Goal: Task Accomplishment & Management: Manage account settings

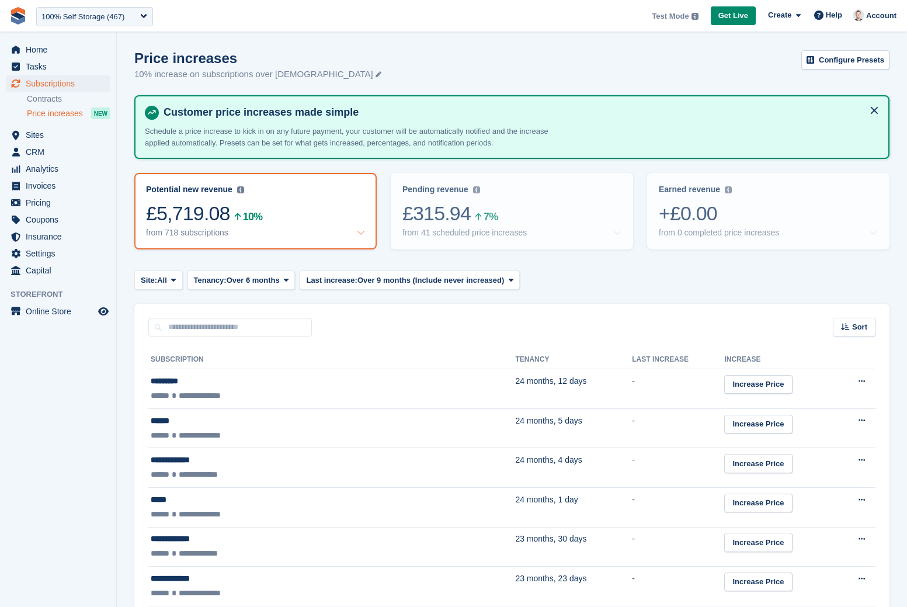
click at [18, 16] on img at bounding box center [18, 16] width 18 height 18
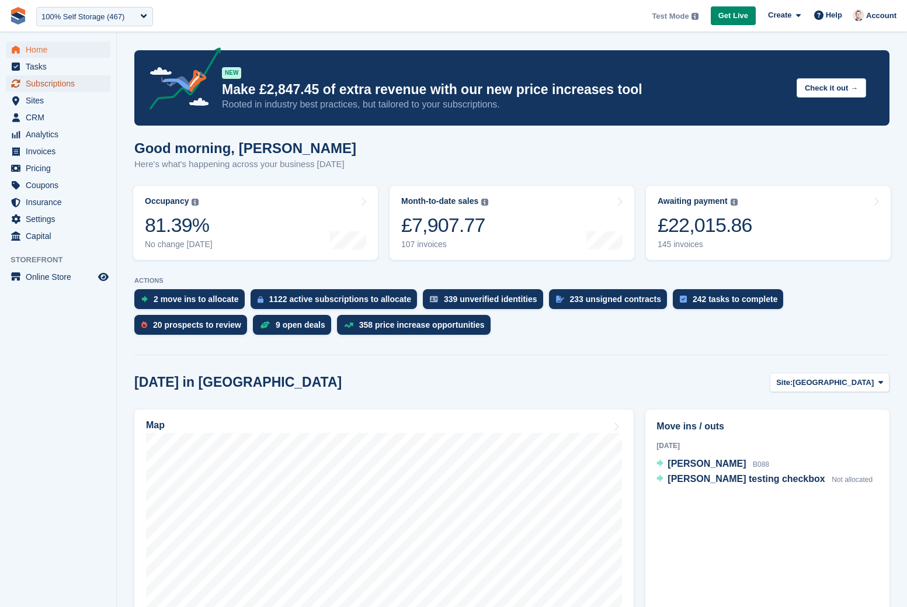
click at [75, 85] on span "Subscriptions" at bounding box center [61, 83] width 70 height 16
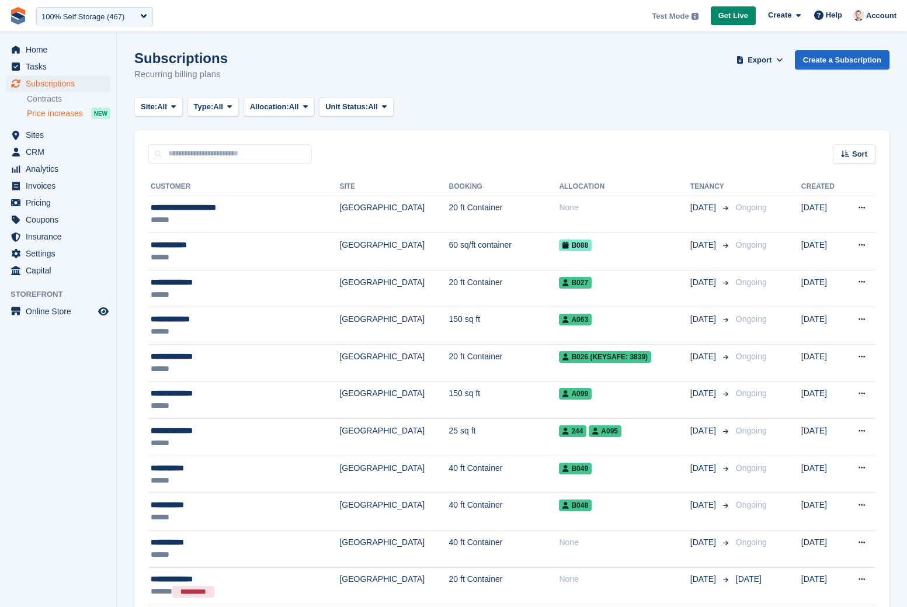
click at [73, 113] on span "Price increases" at bounding box center [55, 113] width 56 height 11
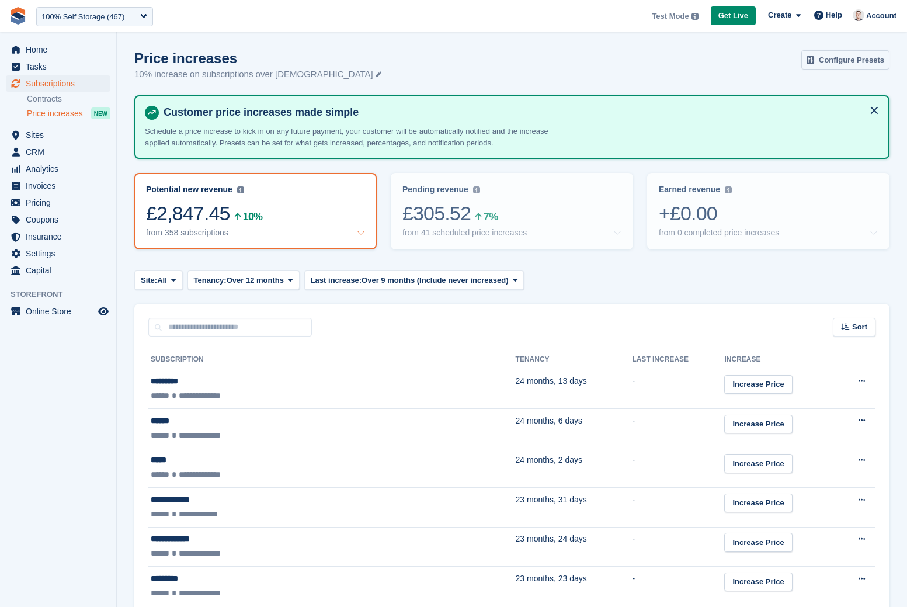
click at [844, 55] on link "Configure Presets" at bounding box center [845, 59] width 88 height 19
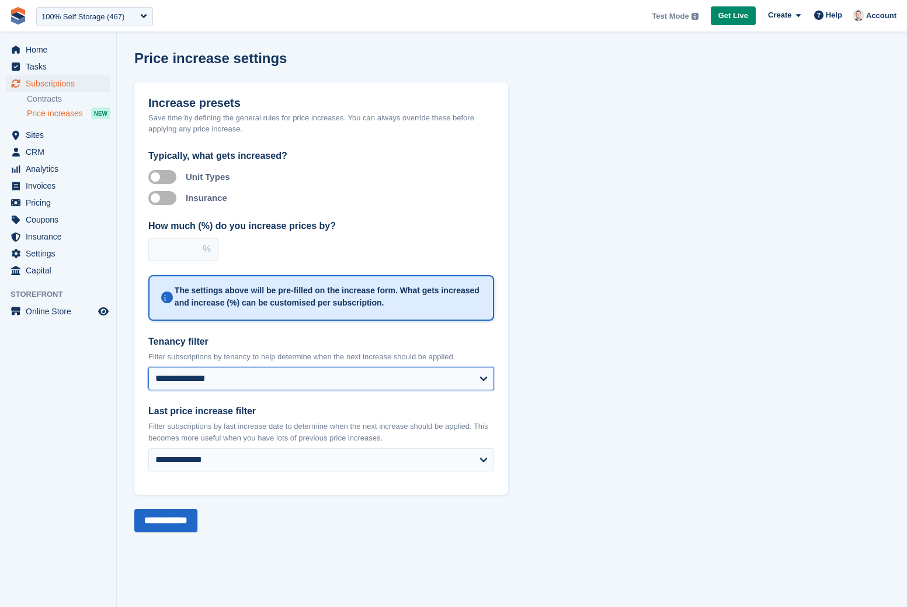
click at [237, 370] on select "**********" at bounding box center [321, 378] width 346 height 23
click at [48, 114] on span "Price increases" at bounding box center [55, 113] width 56 height 11
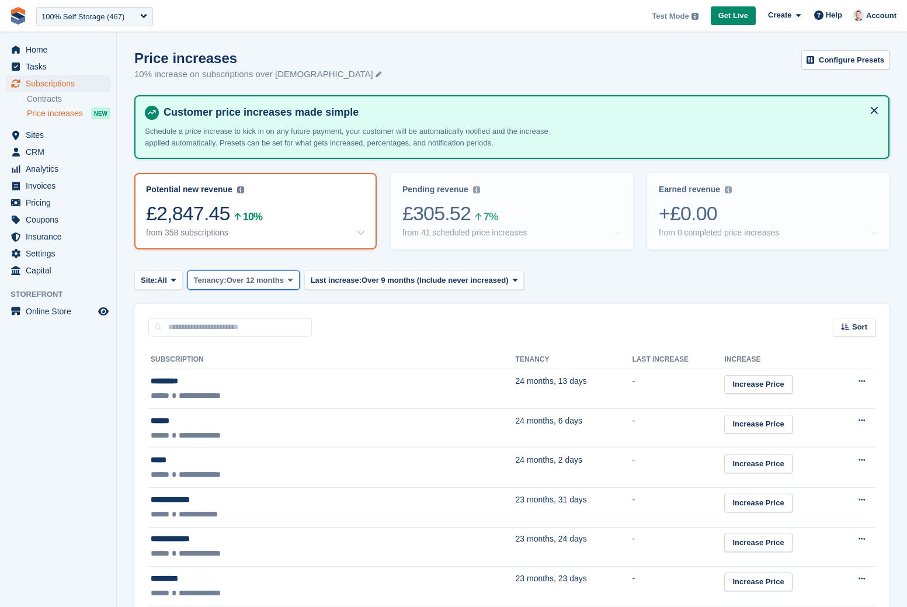
click at [270, 287] on button "Tenancy: Over 12 months" at bounding box center [243, 279] width 112 height 19
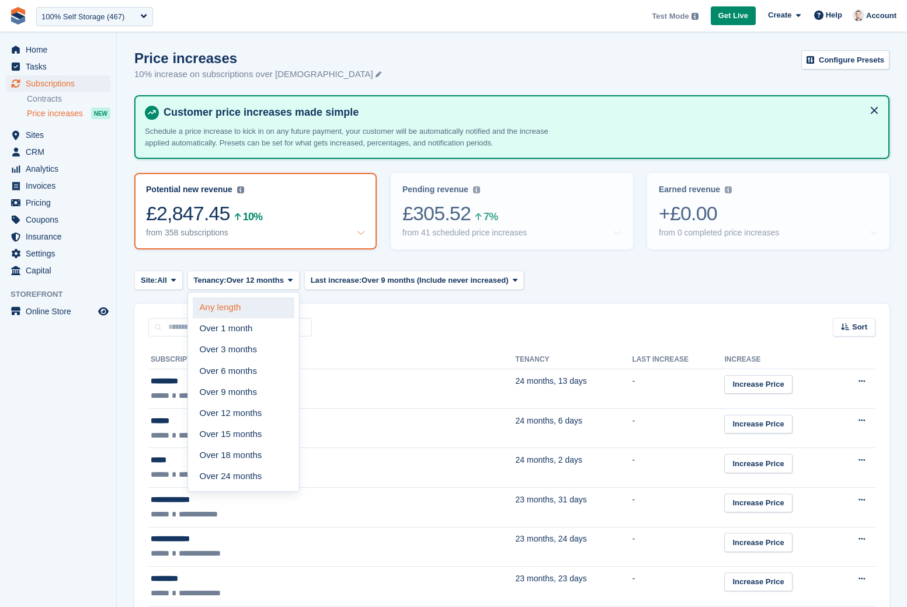
click at [219, 302] on link "Any length" at bounding box center [244, 307] width 102 height 21
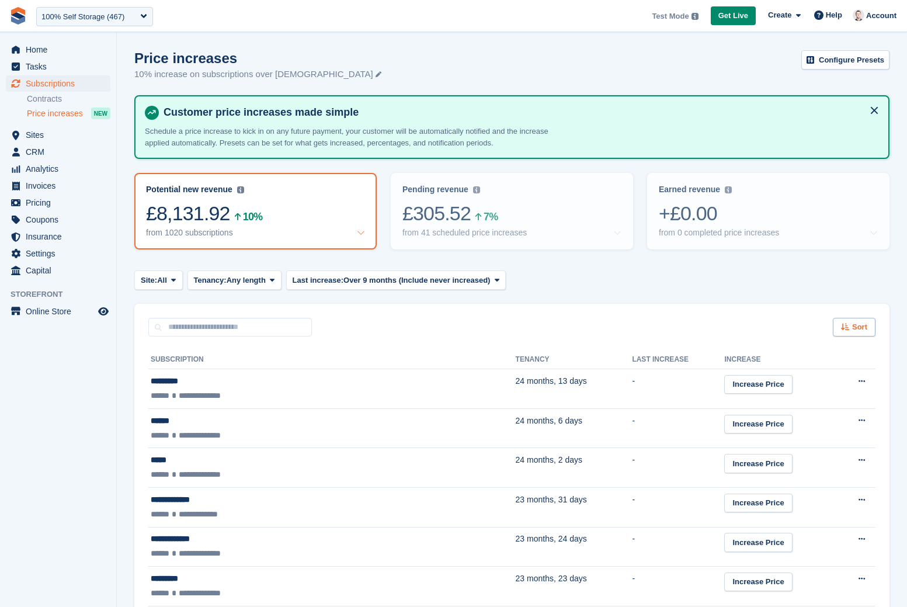
click at [841, 330] on icon at bounding box center [845, 327] width 9 height 8
click at [785, 444] on span "Tenancy (shortest first)" at bounding box center [820, 448] width 90 height 9
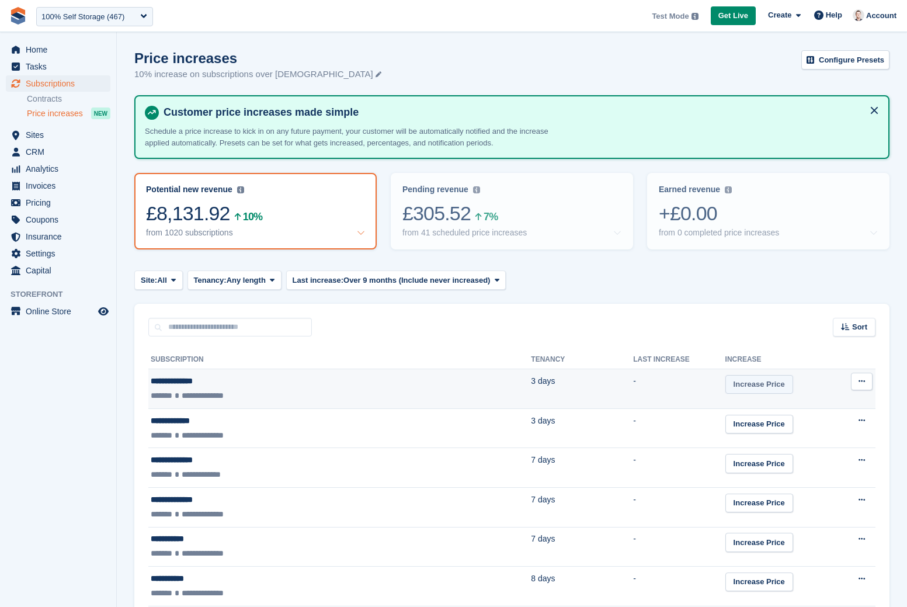
click at [725, 387] on link "Increase Price" at bounding box center [759, 384] width 68 height 19
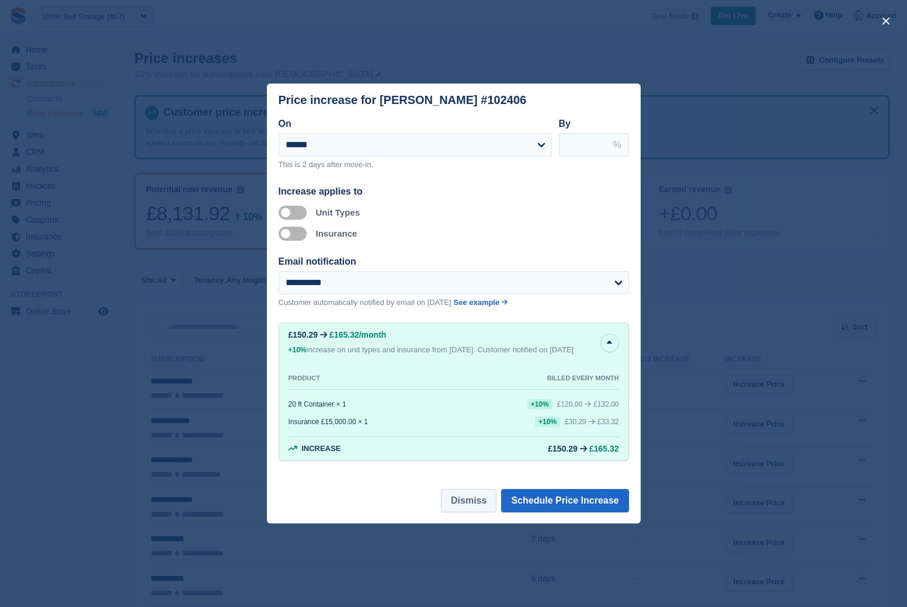
click at [479, 507] on button "Dismiss" at bounding box center [468, 500] width 55 height 23
